Goal: Obtain resource: Obtain resource

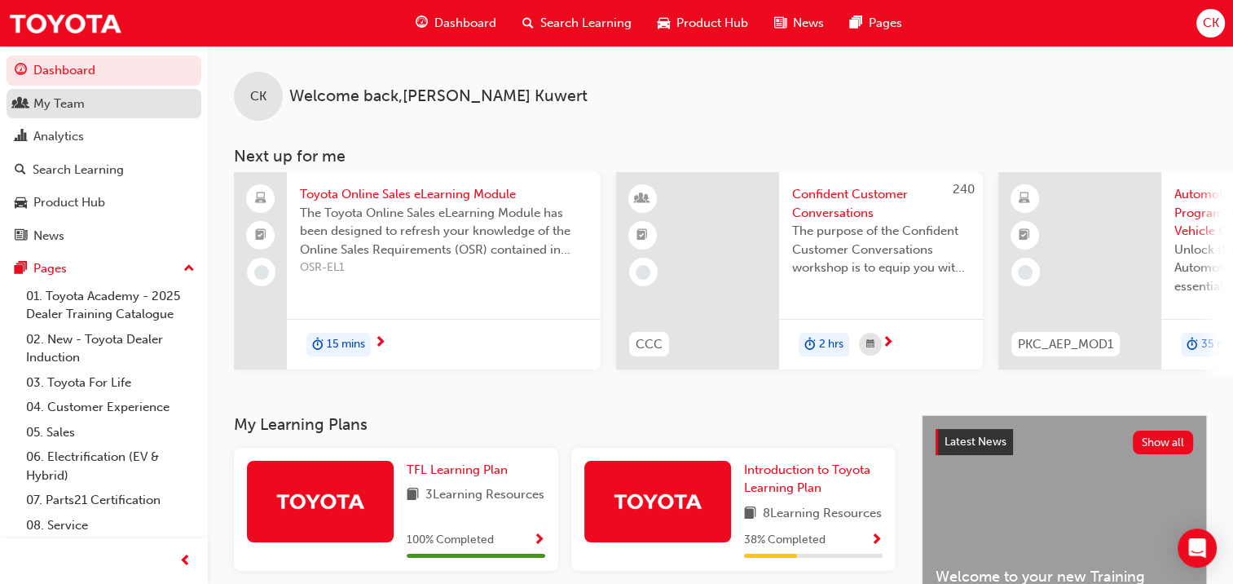
click at [61, 102] on div "My Team" at bounding box center [58, 104] width 51 height 19
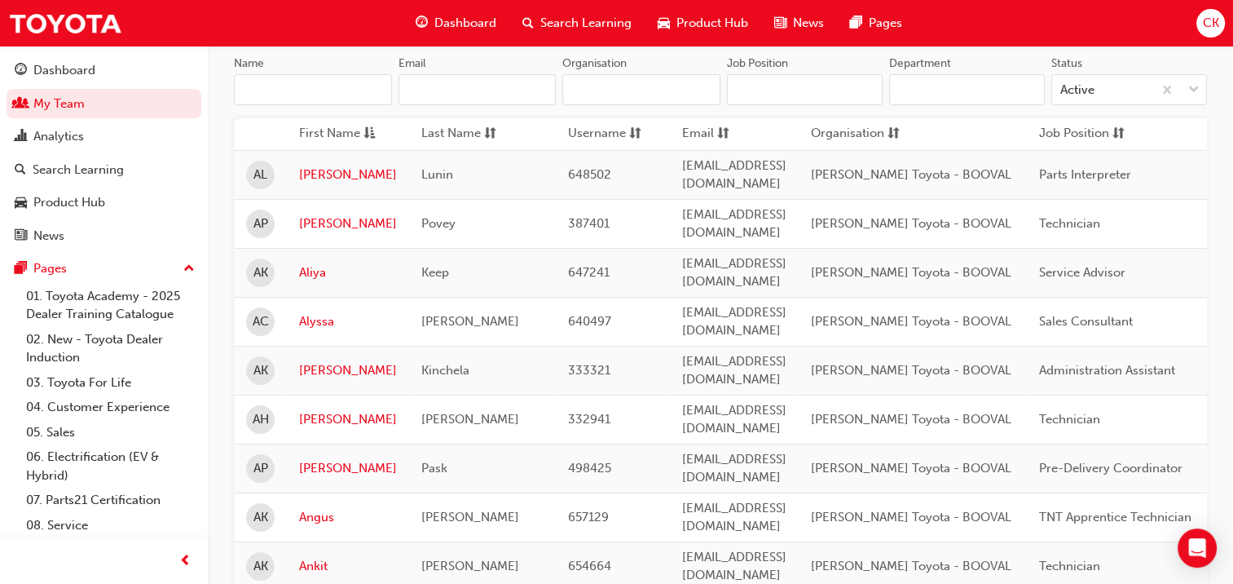
scroll to position [244, 0]
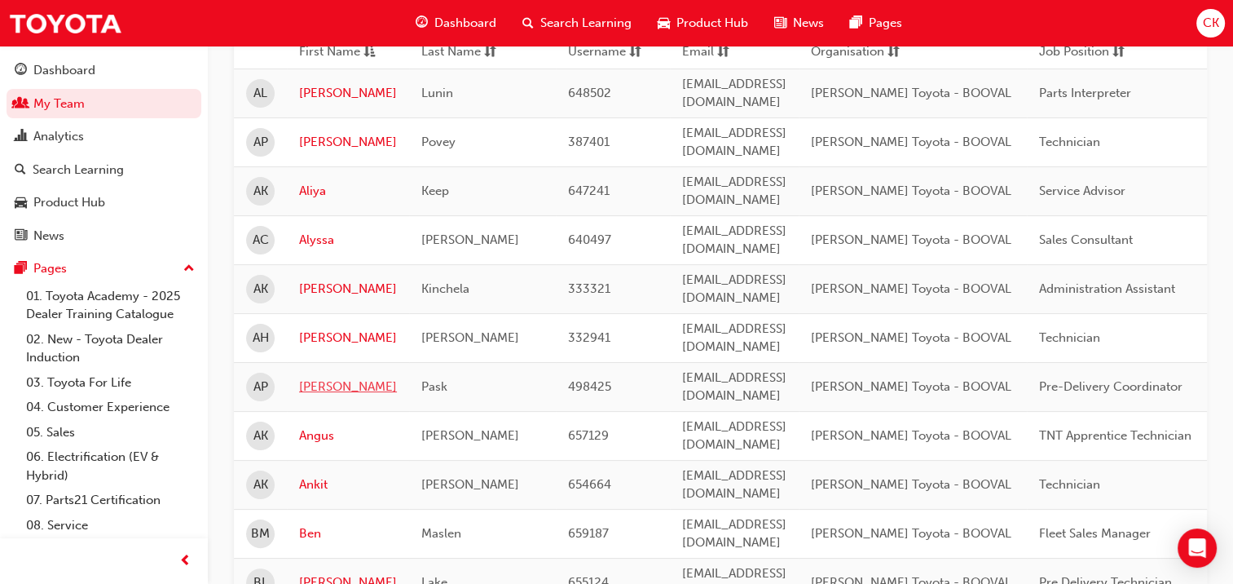
click at [329, 377] on link "[PERSON_NAME]" at bounding box center [348, 386] width 98 height 19
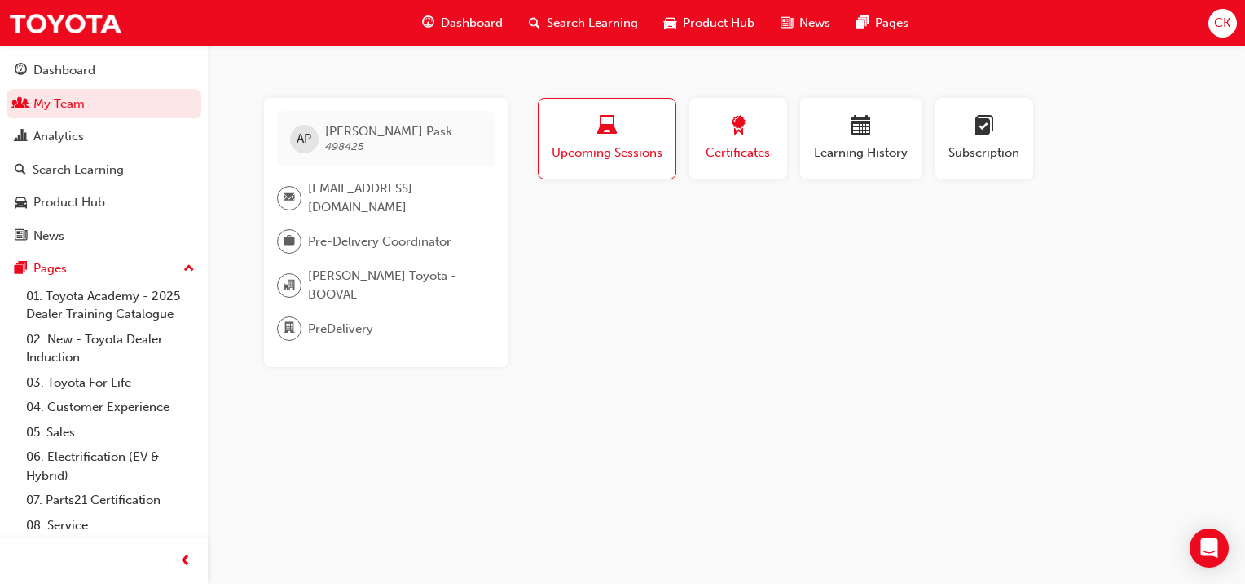
click at [737, 131] on span "award-icon" at bounding box center [739, 127] width 20 height 22
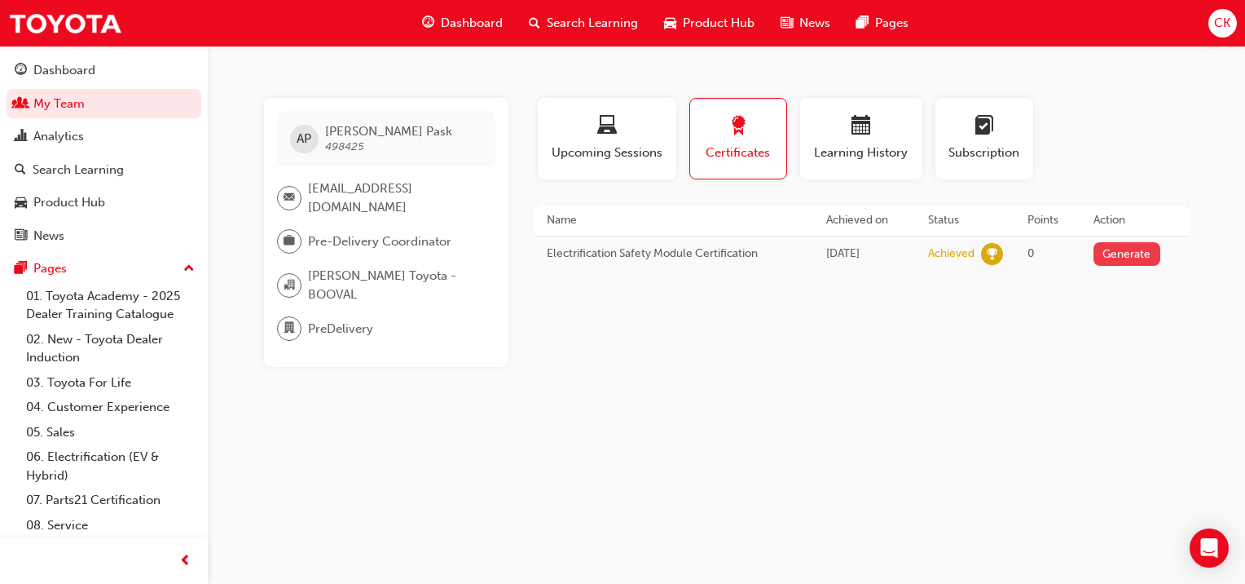
click at [1136, 251] on button "Generate" at bounding box center [1127, 254] width 67 height 24
click at [1134, 252] on link "Download PDF" at bounding box center [1123, 252] width 75 height 14
